Goal: Navigation & Orientation: Find specific page/section

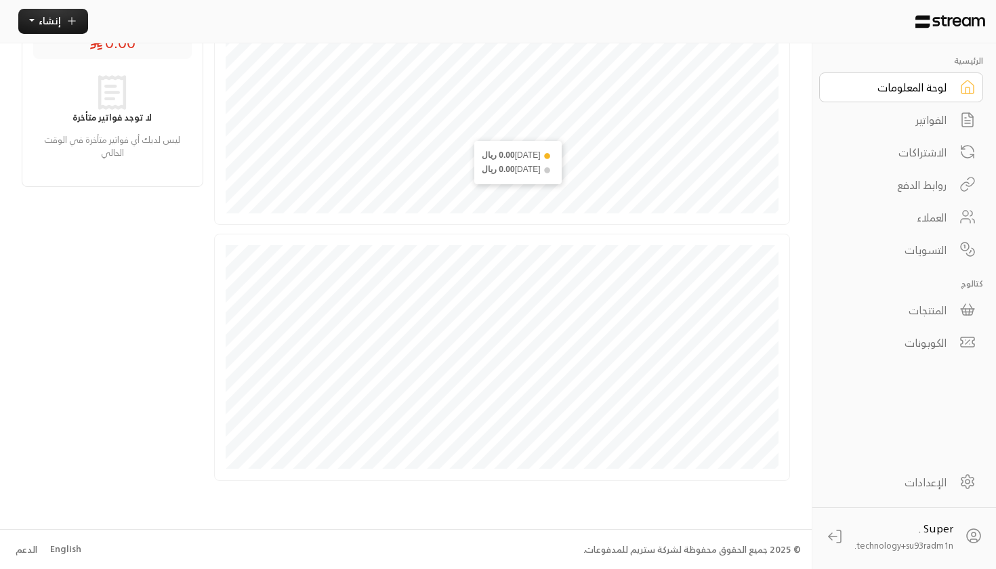
scroll to position [277, 0]
click at [874, 312] on div "المنتجات" at bounding box center [892, 310] width 109 height 16
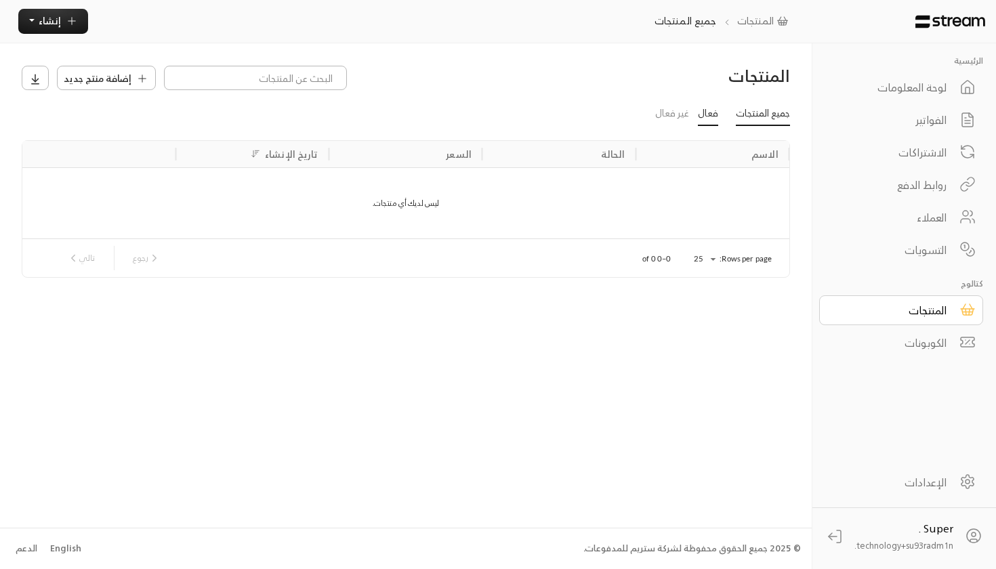
click at [704, 115] on link "فعال" at bounding box center [708, 114] width 20 height 24
click at [665, 115] on link "غير فعال" at bounding box center [672, 114] width 34 height 24
click at [757, 119] on link "جميع المنتجات" at bounding box center [763, 114] width 54 height 24
click at [912, 336] on div "الكوبونات" at bounding box center [892, 343] width 109 height 16
click at [903, 117] on div "الفواتير" at bounding box center [892, 120] width 109 height 16
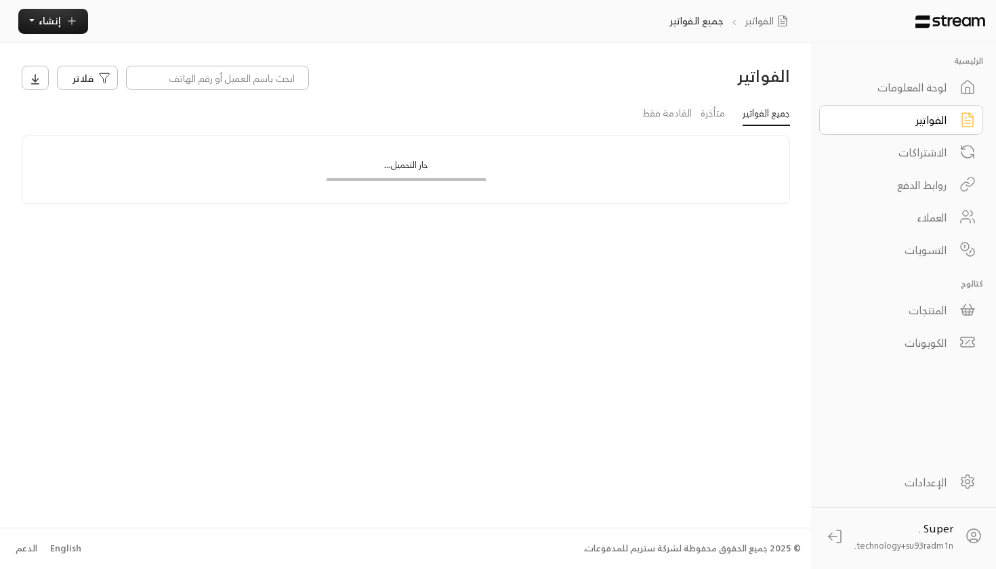
click at [903, 216] on div "العملاء" at bounding box center [892, 217] width 109 height 16
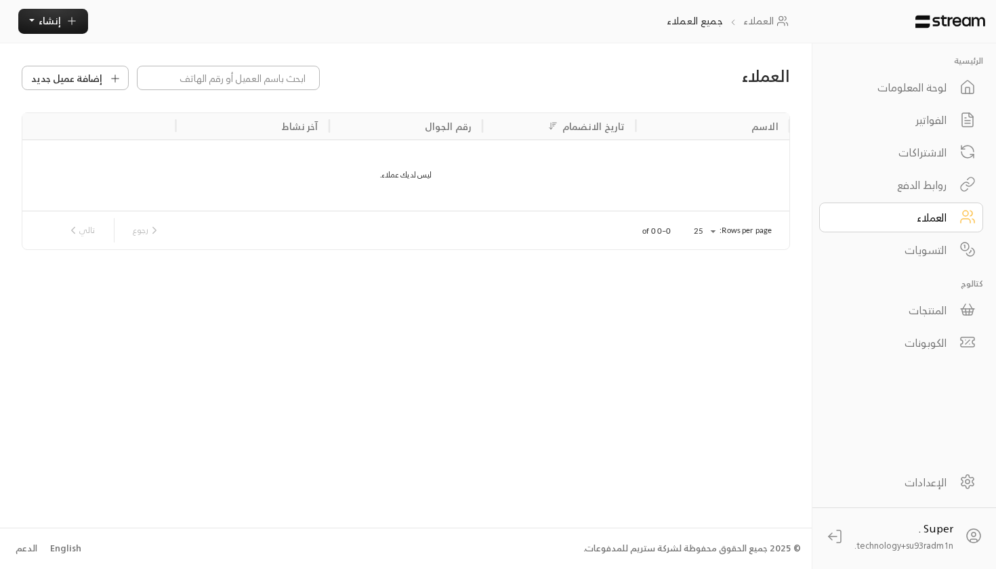
click at [899, 525] on div "Super . technology+su93radm1n..." at bounding box center [904, 537] width 98 height 33
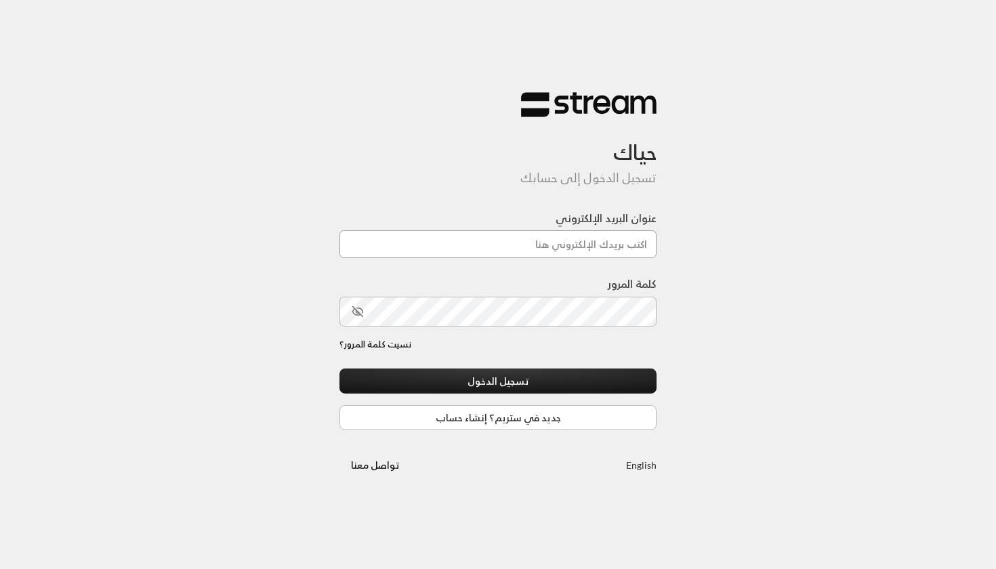
type input "[EMAIL_ADDRESS][DOMAIN_NAME]"
click at [498, 382] on button "تسجيل الدخول" at bounding box center [498, 381] width 317 height 25
